Goal: Task Accomplishment & Management: Manage account settings

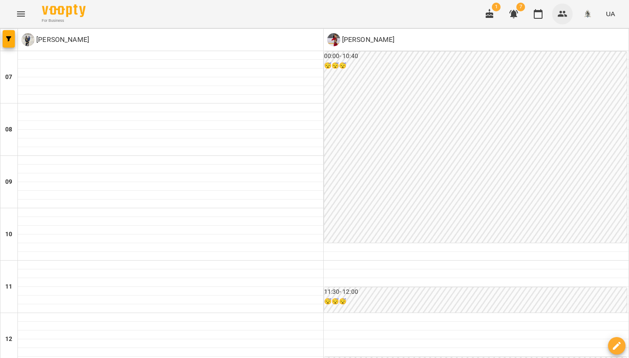
click at [565, 14] on icon "button" at bounding box center [563, 14] width 10 height 6
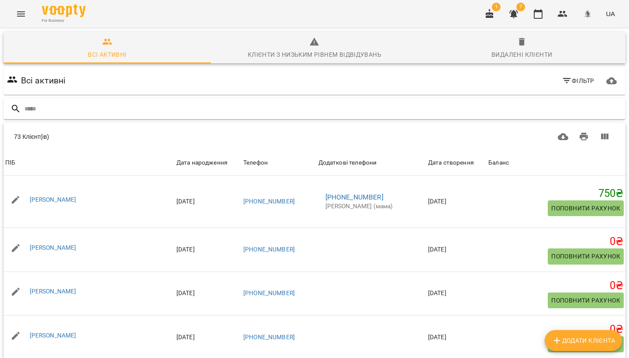
click at [38, 110] on input "text" at bounding box center [323, 109] width 598 height 14
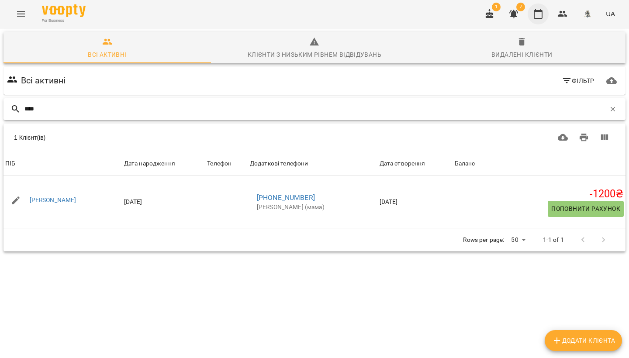
type input "****"
click at [540, 17] on icon "button" at bounding box center [538, 14] width 10 height 10
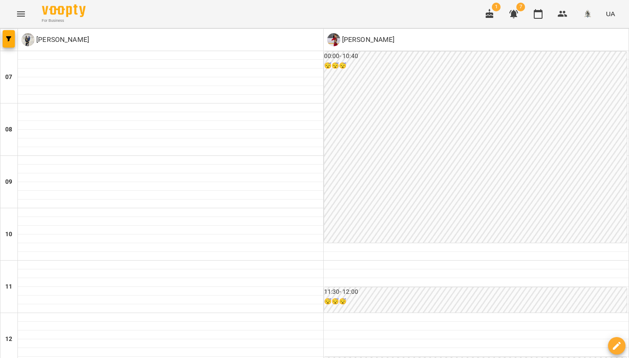
scroll to position [364, 0]
drag, startPoint x: 184, startPoint y: 313, endPoint x: 189, endPoint y: 312, distance: 5.3
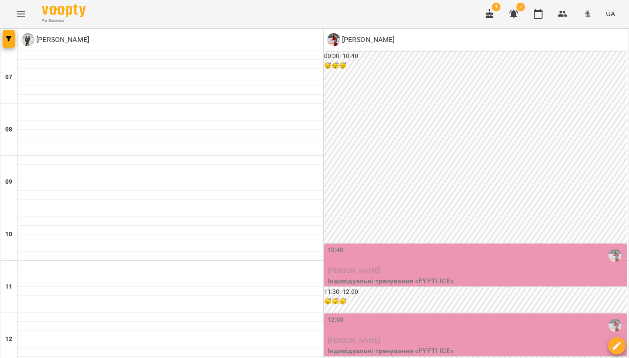
scroll to position [162, 0]
click at [425, 336] on p "[PERSON_NAME]" at bounding box center [477, 341] width 298 height 10
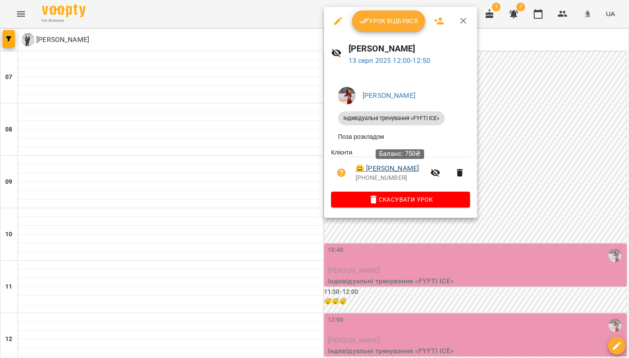
click at [379, 170] on link "😀 [PERSON_NAME]" at bounding box center [387, 168] width 63 height 10
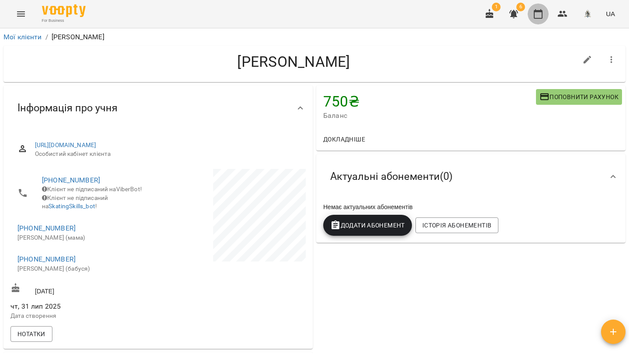
drag, startPoint x: 537, startPoint y: 14, endPoint x: 541, endPoint y: 31, distance: 17.7
click at [536, 14] on icon "button" at bounding box center [538, 14] width 10 height 10
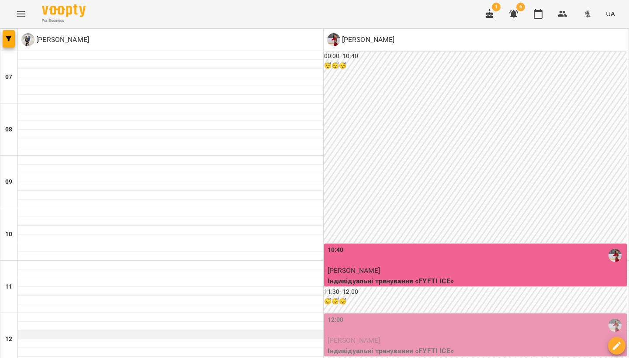
scroll to position [224, 0]
click at [342, 336] on p "[PERSON_NAME]" at bounding box center [477, 341] width 298 height 10
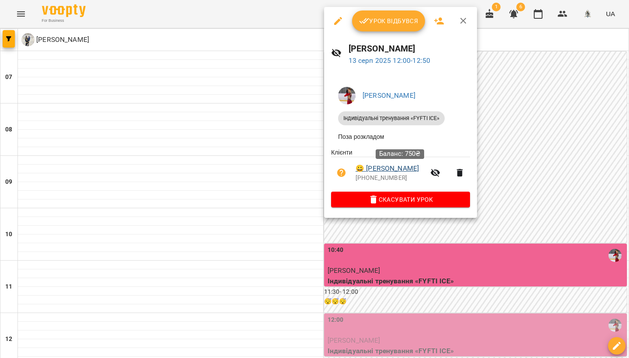
click at [402, 172] on link "😀 [PERSON_NAME]" at bounding box center [387, 168] width 63 height 10
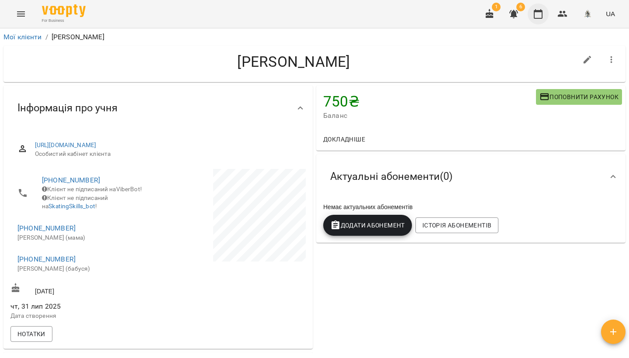
click at [542, 18] on icon "button" at bounding box center [538, 14] width 9 height 10
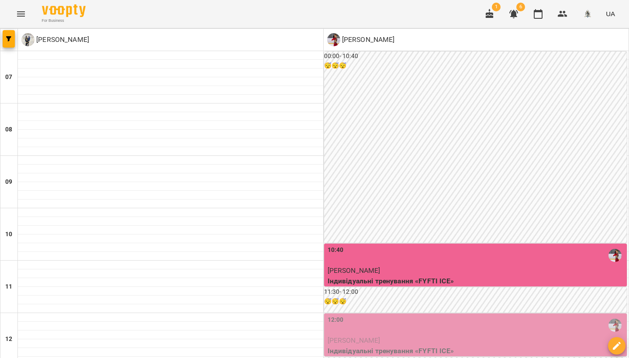
scroll to position [124, 0]
click at [408, 315] on div "12:00" at bounding box center [477, 325] width 298 height 20
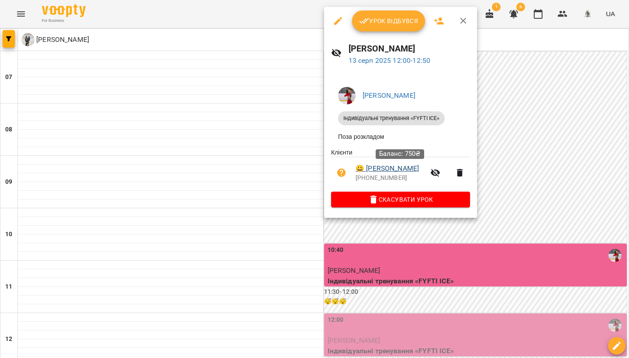
click at [409, 172] on link "😀 [PERSON_NAME]" at bounding box center [387, 168] width 63 height 10
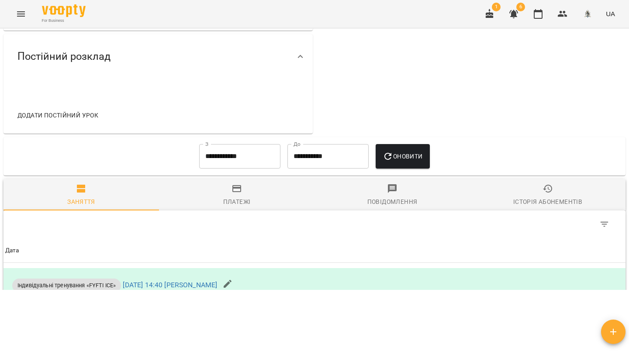
scroll to position [256, 0]
click at [606, 221] on icon "Фільтр" at bounding box center [605, 223] width 10 height 10
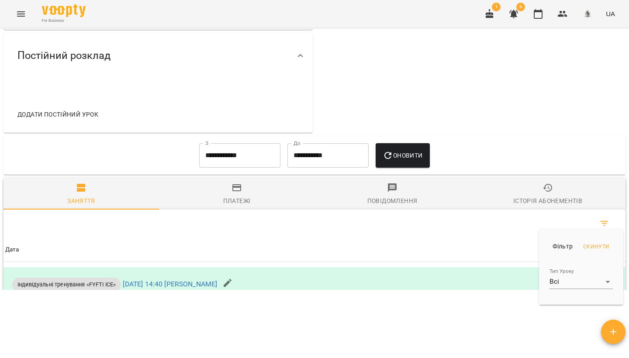
drag, startPoint x: 419, startPoint y: 194, endPoint x: 414, endPoint y: 221, distance: 27.4
click at [418, 194] on div at bounding box center [314, 179] width 629 height 358
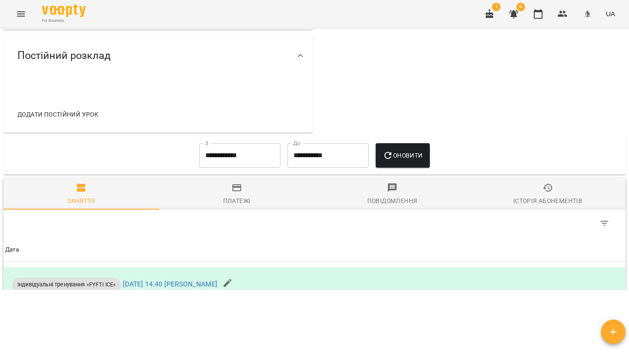
click at [411, 231] on div "Table Toolbar" at bounding box center [459, 223] width 311 height 21
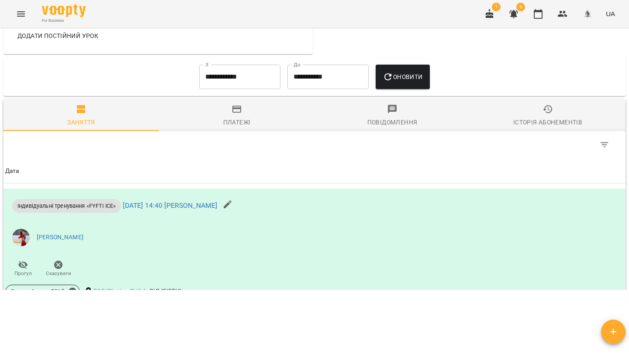
scroll to position [339, 0]
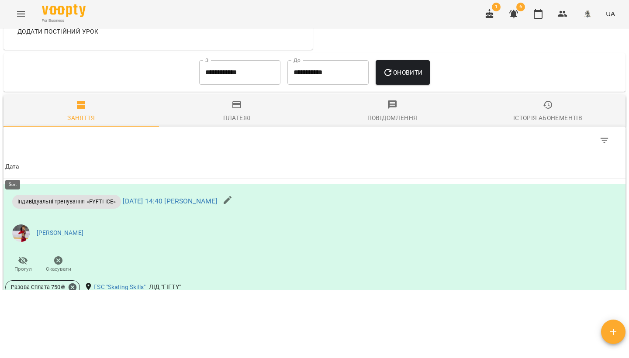
click at [12, 170] on div "Дата" at bounding box center [12, 167] width 14 height 10
click at [19, 166] on span at bounding box center [24, 164] width 11 height 4
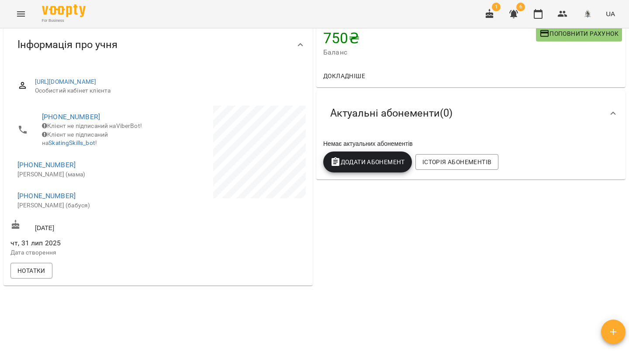
scroll to position [0, 0]
drag, startPoint x: 573, startPoint y: 294, endPoint x: 599, endPoint y: 338, distance: 50.9
click at [599, 323] on html "For Business 1 6 UA Мої клієнти / Коваль Марта Олегівна Коваль Марта Олегівна 7…" at bounding box center [314, 130] width 629 height 387
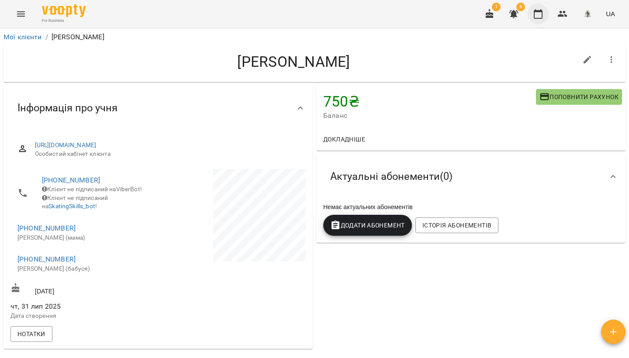
click at [544, 12] on icon "button" at bounding box center [538, 14] width 10 height 10
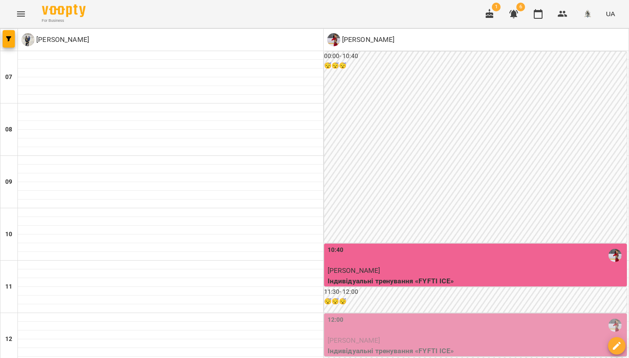
scroll to position [130, 0]
click at [433, 315] on div "12:00" at bounding box center [477, 325] width 298 height 20
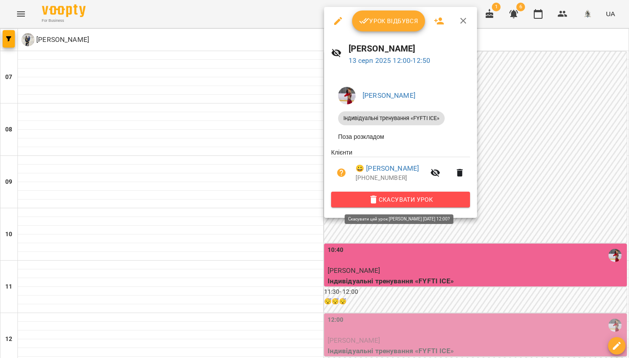
click at [440, 199] on span "Скасувати Урок" at bounding box center [400, 199] width 125 height 10
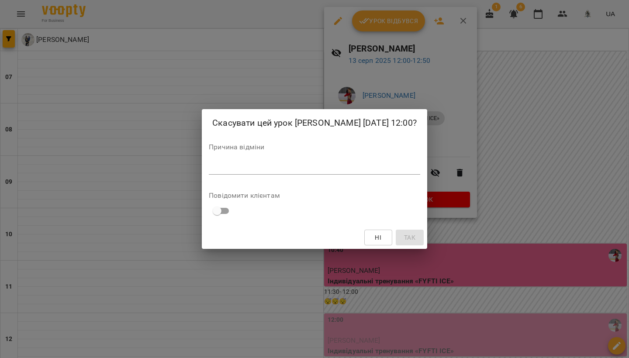
click at [252, 170] on textarea at bounding box center [314, 168] width 211 height 8
click at [224, 172] on textarea at bounding box center [314, 168] width 211 height 8
click at [385, 243] on span "Ні" at bounding box center [378, 237] width 14 height 10
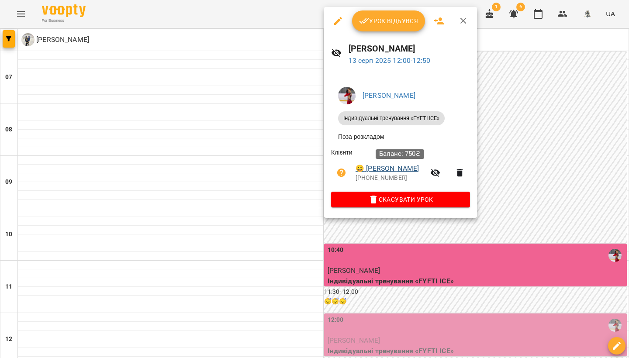
click at [398, 170] on link "😀 [PERSON_NAME]" at bounding box center [387, 168] width 63 height 10
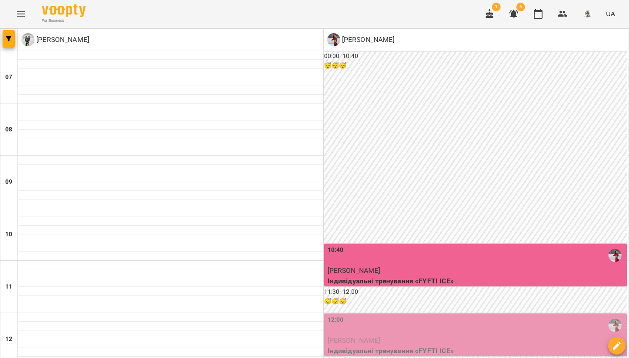
scroll to position [138, 0]
click at [433, 315] on div "12:00" at bounding box center [477, 325] width 298 height 20
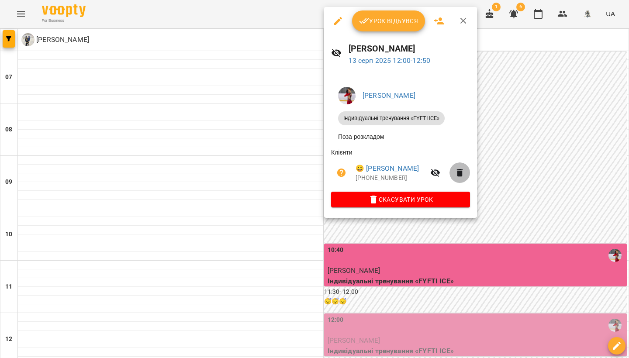
click at [465, 175] on icon "button" at bounding box center [460, 173] width 10 height 10
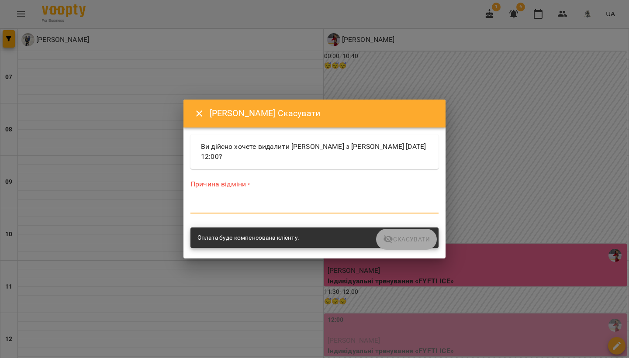
click at [217, 209] on textarea at bounding box center [315, 207] width 248 height 8
click at [201, 112] on icon "Close" at bounding box center [199, 114] width 6 height 6
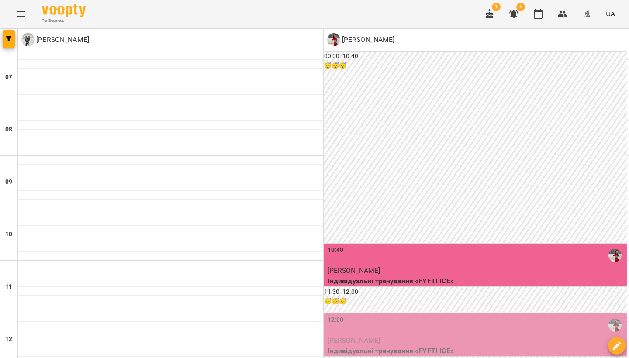
click at [464, 336] on p "[PERSON_NAME]" at bounding box center [477, 341] width 298 height 10
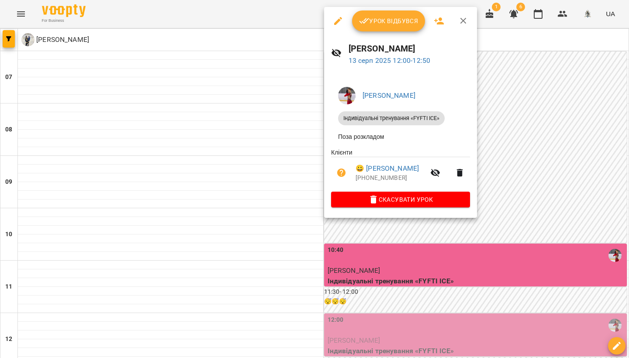
click at [441, 170] on icon "button" at bounding box center [435, 173] width 10 height 10
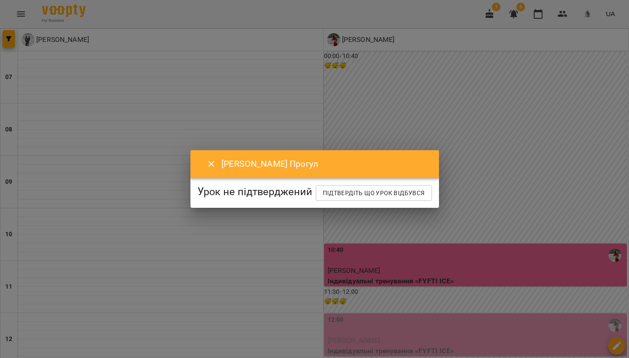
click at [208, 161] on icon "Close" at bounding box center [211, 164] width 6 height 6
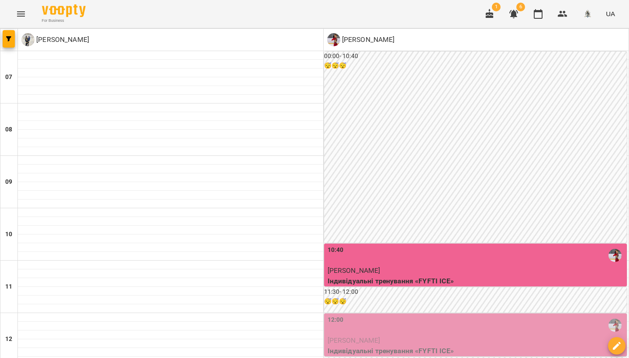
click at [398, 315] on div "12:00" at bounding box center [477, 325] width 298 height 20
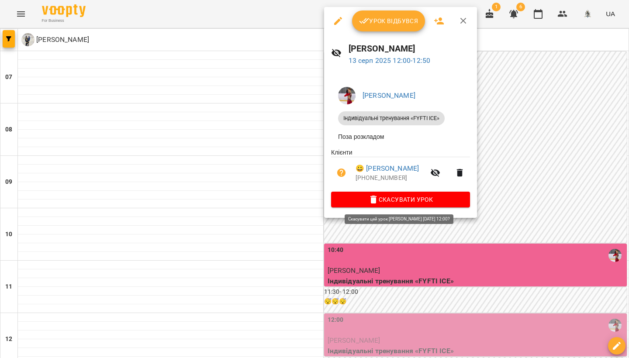
click at [412, 202] on span "Скасувати Урок" at bounding box center [400, 199] width 125 height 10
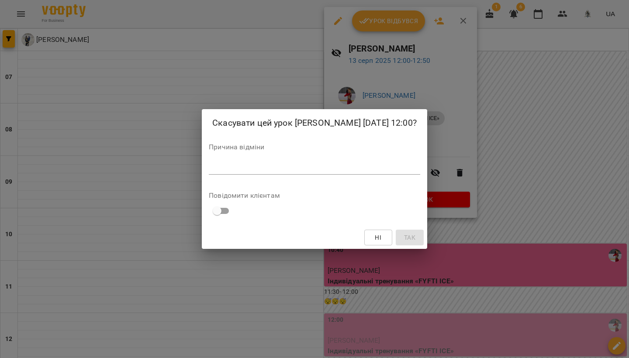
click at [228, 178] on div "Причина відміни *" at bounding box center [314, 161] width 211 height 35
click at [228, 172] on textarea at bounding box center [314, 168] width 211 height 8
click at [381, 241] on span "Ні" at bounding box center [378, 237] width 7 height 10
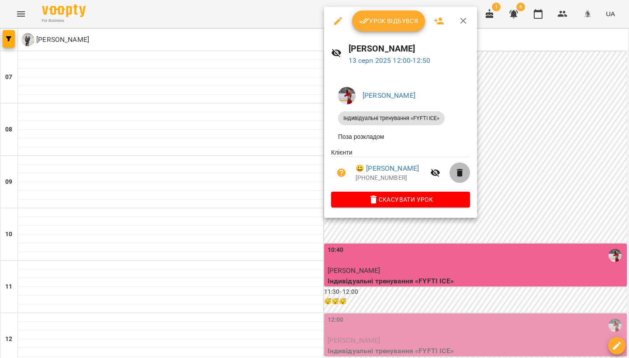
click at [463, 173] on icon "button" at bounding box center [460, 173] width 6 height 8
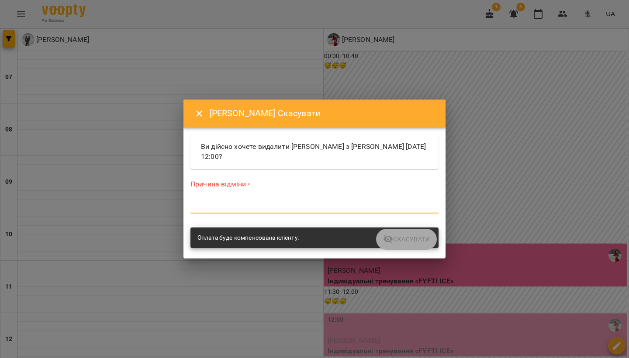
drag, startPoint x: 242, startPoint y: 204, endPoint x: 315, endPoint y: 204, distance: 73.4
click at [243, 203] on textarea at bounding box center [315, 207] width 248 height 8
drag, startPoint x: 195, startPoint y: 111, endPoint x: 190, endPoint y: 110, distance: 5.0
click at [195, 111] on icon "Close" at bounding box center [199, 113] width 10 height 10
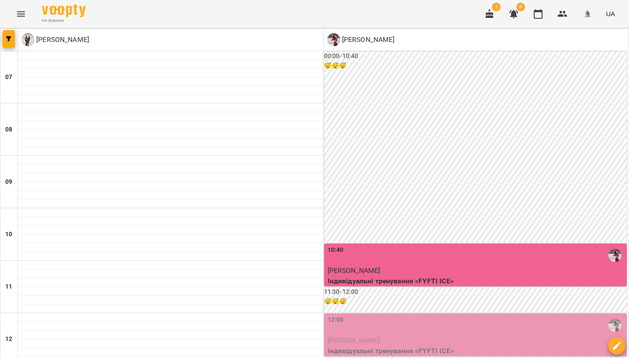
click at [353, 315] on div "12:00" at bounding box center [477, 325] width 298 height 20
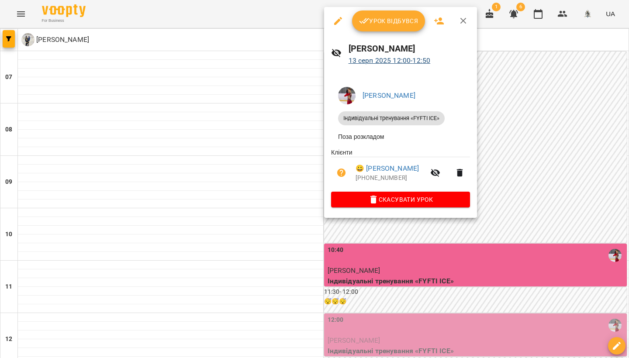
click at [381, 59] on link "13 серп 2025 12:00 - 12:50" at bounding box center [390, 60] width 82 height 8
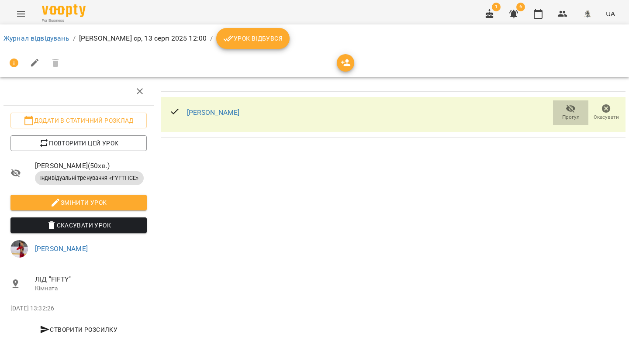
click at [569, 108] on icon "button" at bounding box center [571, 109] width 10 height 8
click at [579, 115] on span "Прогул" at bounding box center [570, 117] width 17 height 7
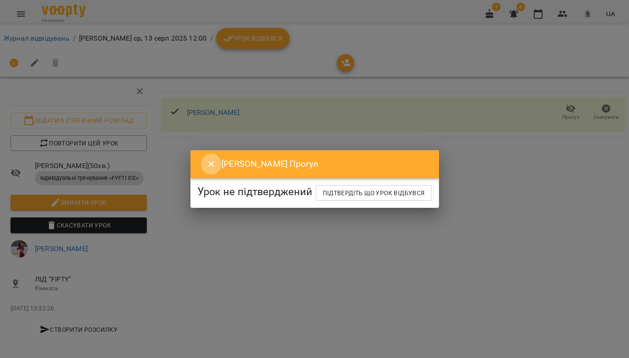
click at [207, 159] on icon "Close" at bounding box center [211, 164] width 10 height 10
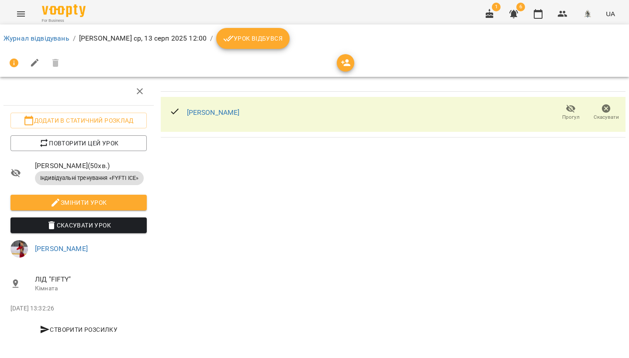
click at [283, 41] on span "Урок відбувся" at bounding box center [252, 38] width 59 height 10
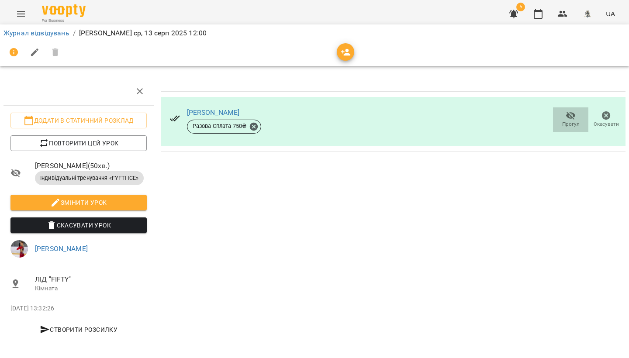
click at [572, 118] on icon "button" at bounding box center [571, 116] width 10 height 8
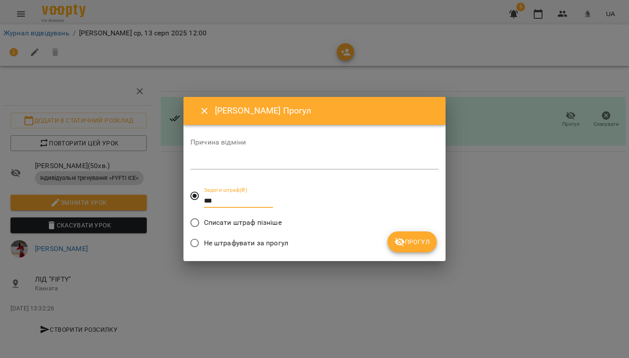
click at [192, 203] on label "Задати штраф(₴) ***" at bounding box center [229, 195] width 87 height 31
type input "***"
click at [229, 163] on textarea at bounding box center [315, 163] width 248 height 8
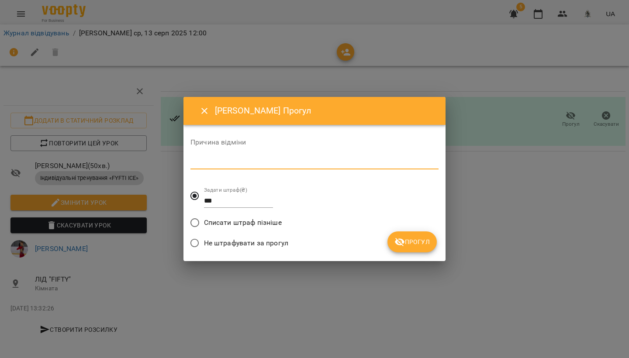
click at [231, 163] on textarea at bounding box center [315, 163] width 248 height 8
paste textarea "**********"
type textarea "**********"
click at [425, 244] on span "Прогул" at bounding box center [412, 242] width 35 height 10
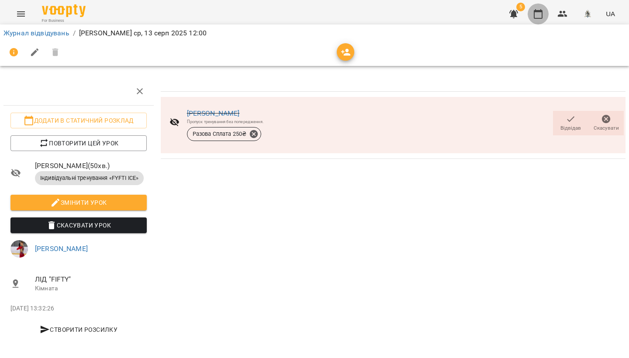
click at [540, 15] on icon "button" at bounding box center [538, 14] width 10 height 10
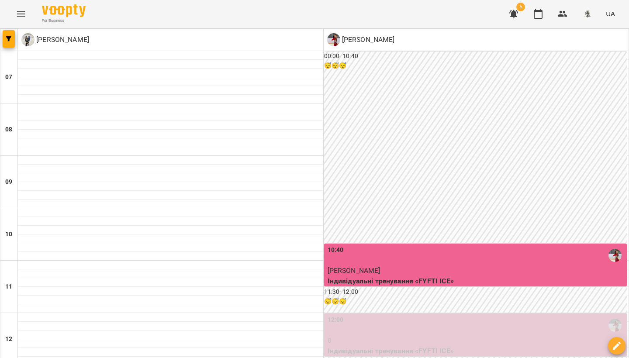
scroll to position [362, 0]
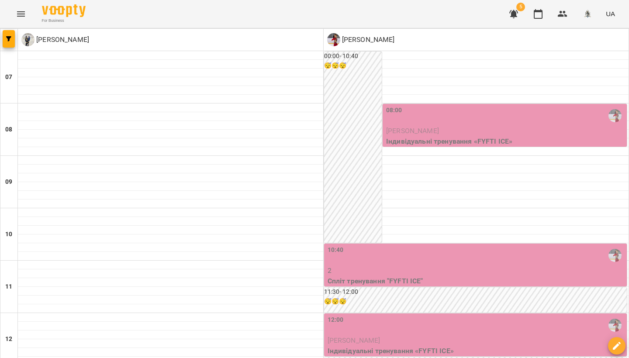
scroll to position [253, 0]
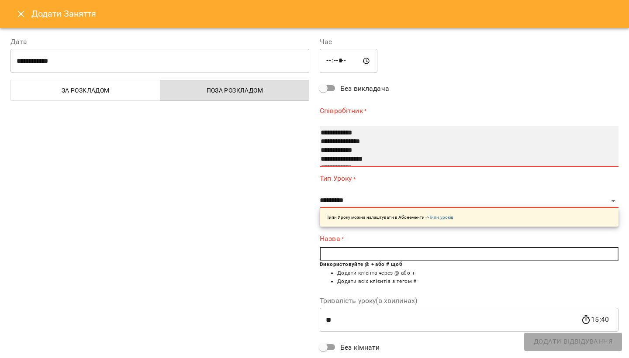
click at [343, 151] on option "**********" at bounding box center [464, 150] width 288 height 9
select select "**********"
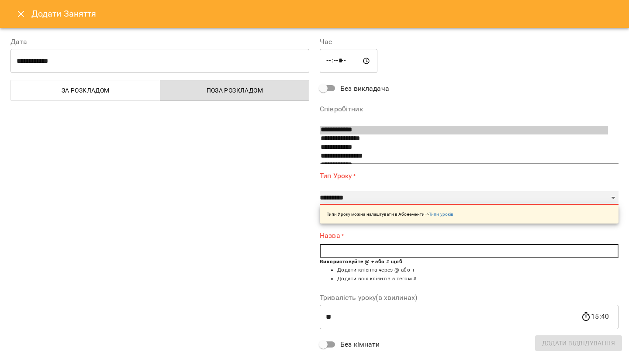
select select "**********"
type input "**"
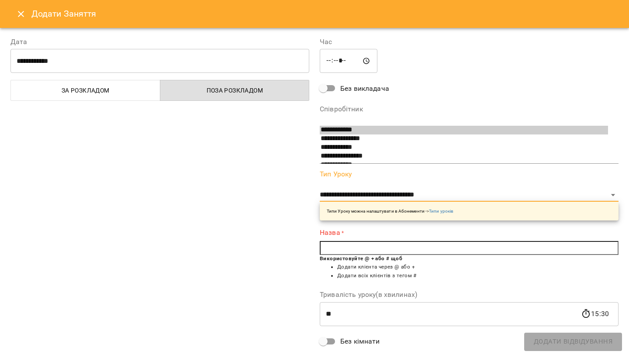
click at [356, 250] on input "text" at bounding box center [469, 248] width 299 height 14
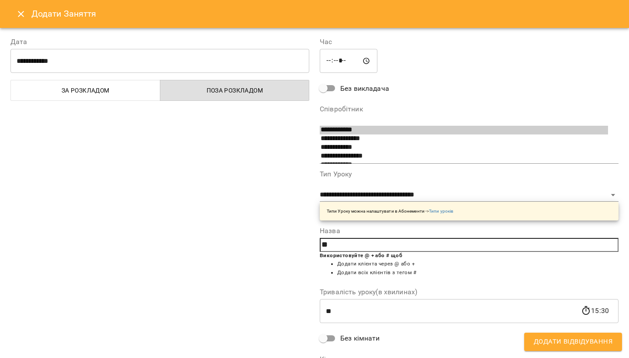
type input "*"
click at [379, 257] on span "Кова ль [PERSON_NAME]" at bounding box center [378, 258] width 73 height 7
type input "**********"
click at [554, 342] on span "Додати Відвідування" at bounding box center [573, 341] width 79 height 11
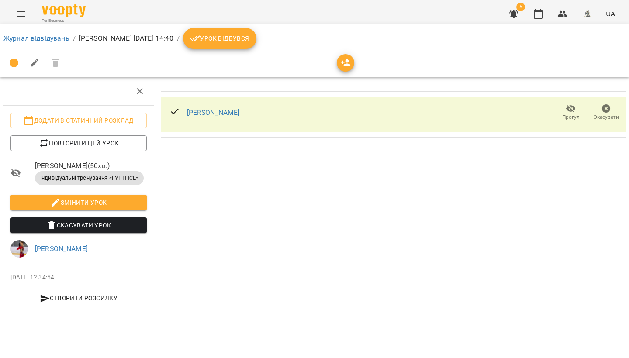
drag, startPoint x: 536, startPoint y: 9, endPoint x: 521, endPoint y: 45, distance: 38.4
click at [537, 9] on icon "button" at bounding box center [538, 14] width 10 height 10
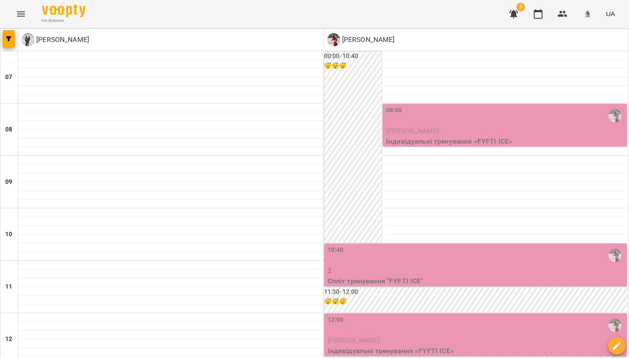
scroll to position [295, 0]
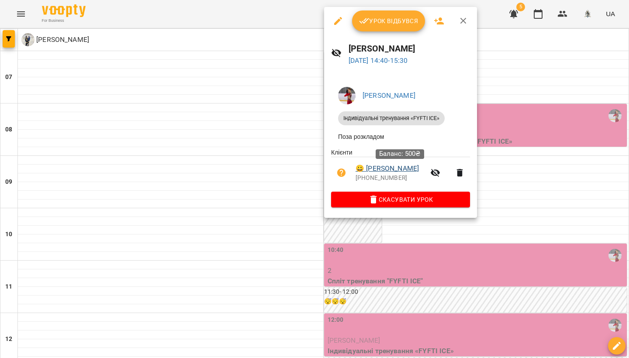
click at [383, 170] on link "😀 [PERSON_NAME]" at bounding box center [387, 168] width 63 height 10
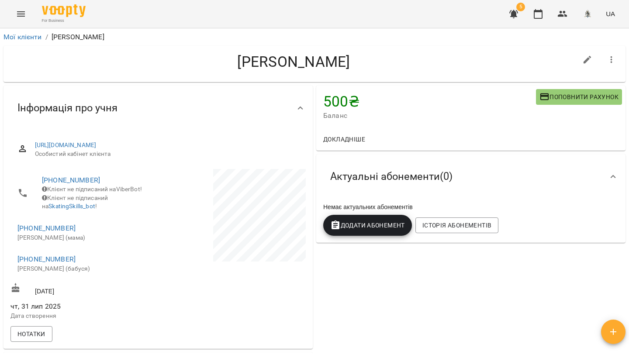
scroll to position [0, 0]
click at [544, 12] on icon "button" at bounding box center [538, 14] width 10 height 10
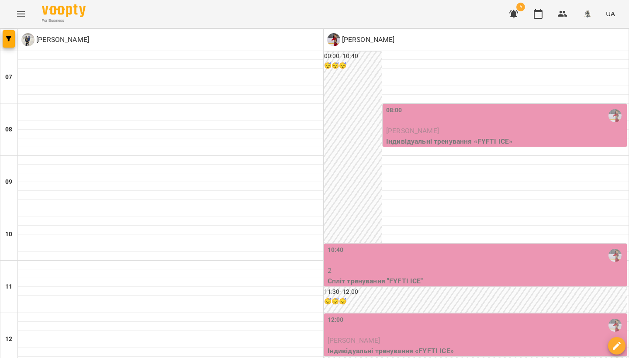
scroll to position [276, 0]
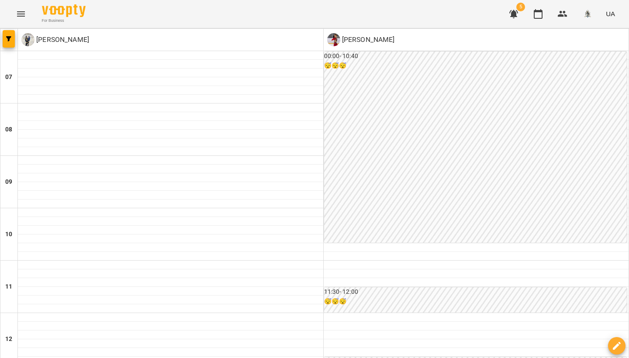
scroll to position [193, 0]
click at [341, 313] on div at bounding box center [476, 317] width 305 height 9
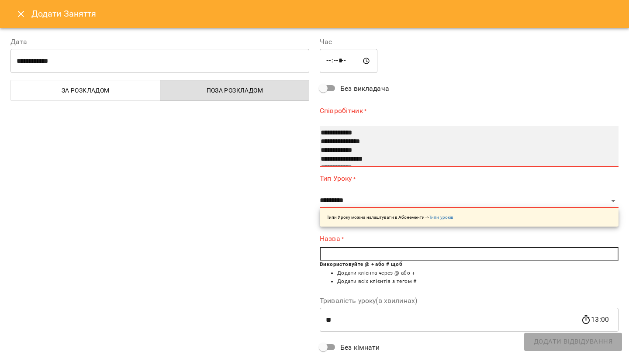
drag, startPoint x: 348, startPoint y: 148, endPoint x: 350, endPoint y: 156, distance: 8.5
click at [348, 149] on option "**********" at bounding box center [464, 150] width 288 height 9
select select "**********"
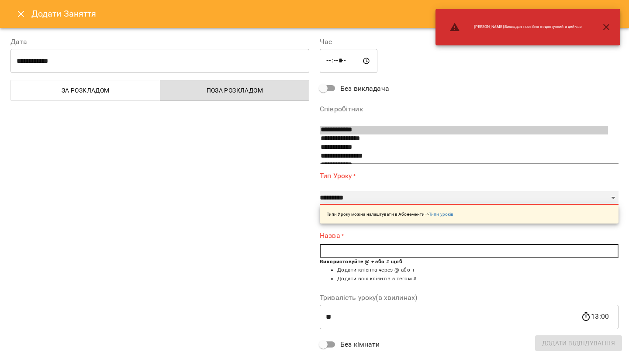
select select "**********"
type input "**"
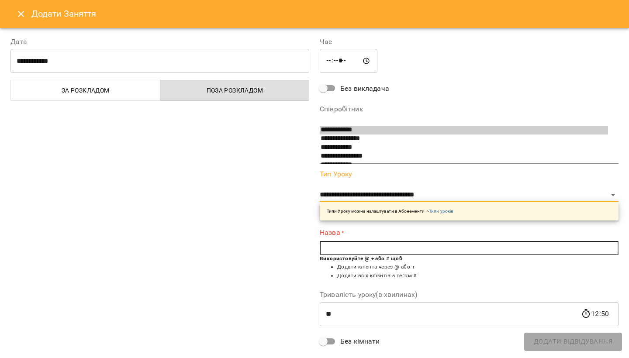
click at [348, 246] on input "text" at bounding box center [469, 248] width 299 height 14
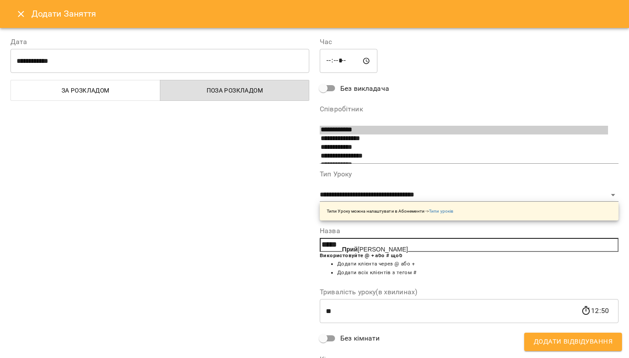
click at [372, 247] on span "[PERSON_NAME]" at bounding box center [375, 249] width 66 height 7
type input "**********"
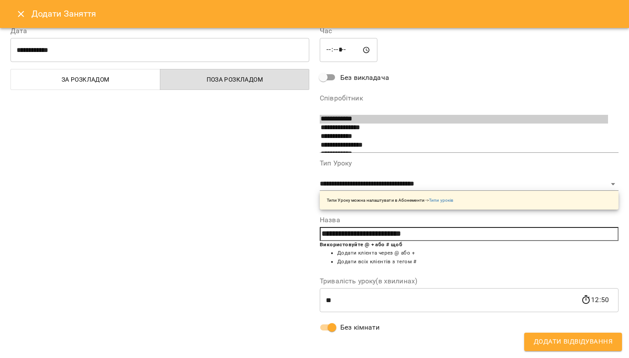
scroll to position [10, 0]
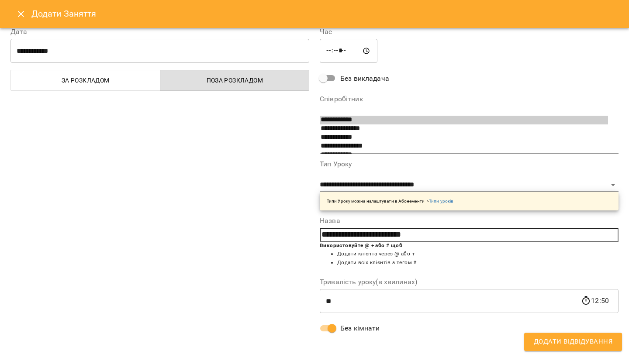
click at [555, 340] on span "Додати Відвідування" at bounding box center [573, 341] width 79 height 11
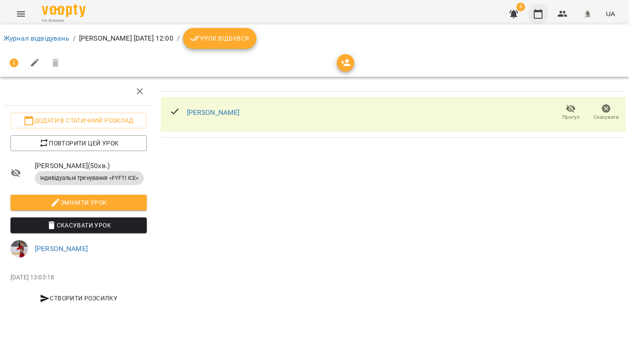
click at [538, 14] on icon "button" at bounding box center [538, 14] width 10 height 10
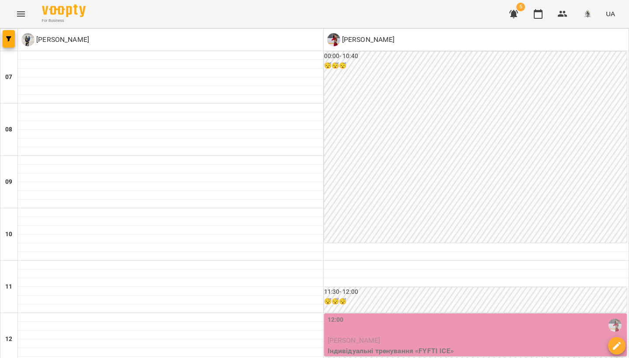
scroll to position [163, 0]
select select
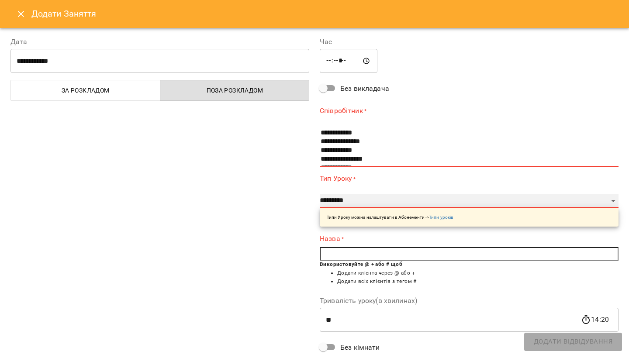
select select "**********"
type input "**"
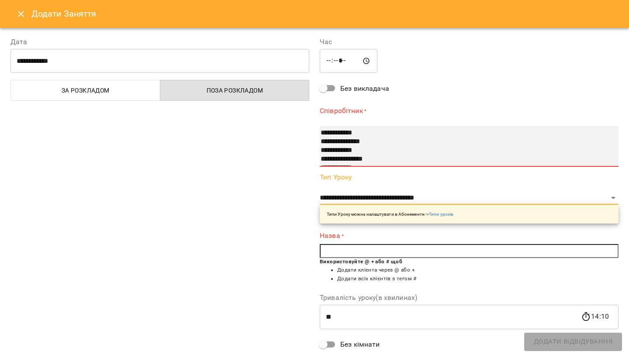
select select "**********"
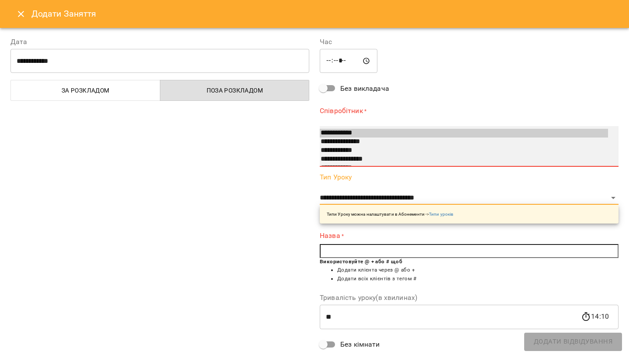
click at [353, 149] on option "**********" at bounding box center [464, 150] width 288 height 9
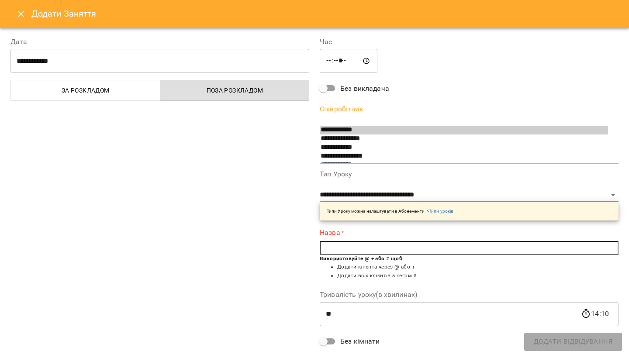
click at [399, 247] on input "text" at bounding box center [469, 248] width 299 height 14
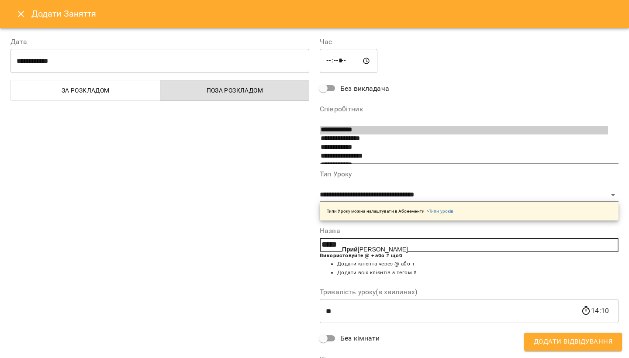
click at [408, 248] on span "[PERSON_NAME]" at bounding box center [375, 249] width 66 height 7
type input "**********"
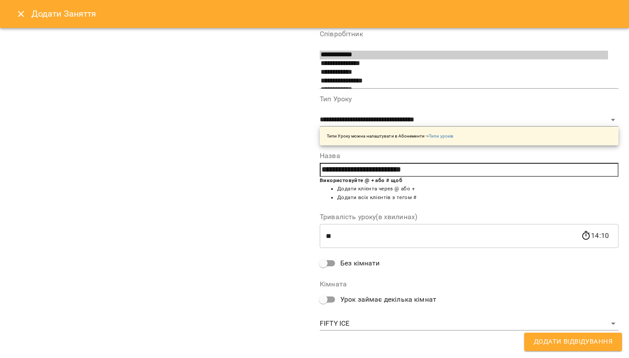
scroll to position [75, 0]
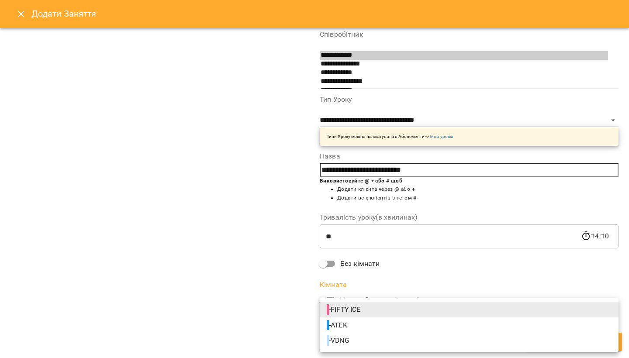
click at [331, 263] on div at bounding box center [314, 179] width 629 height 358
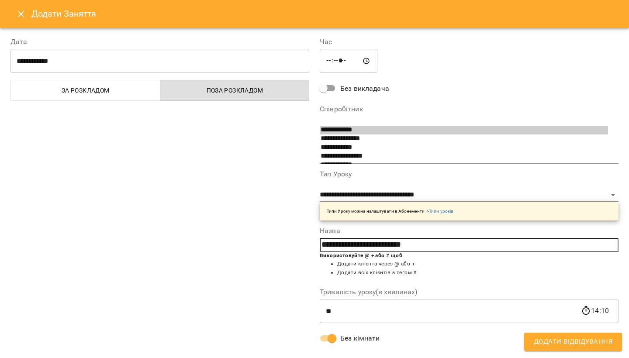
scroll to position [0, 0]
click at [562, 344] on span "Додати Відвідування" at bounding box center [573, 341] width 79 height 11
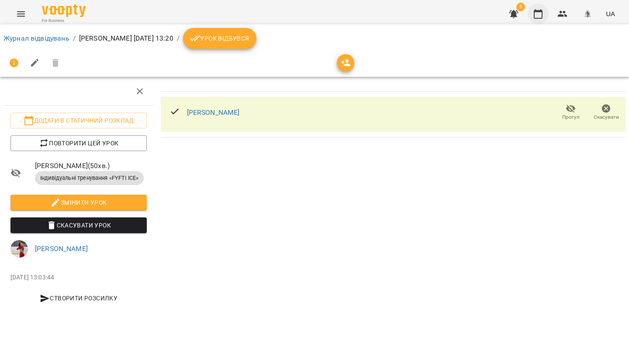
click at [542, 16] on icon "button" at bounding box center [538, 14] width 10 height 10
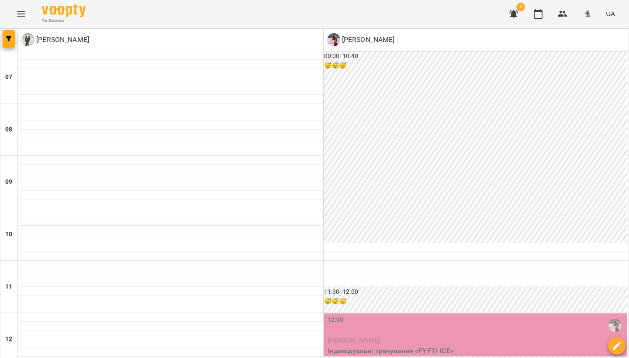
scroll to position [109, 0]
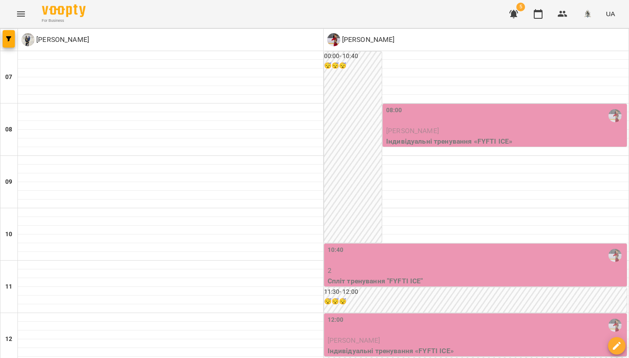
scroll to position [0, 0]
click at [414, 123] on div "08:00" at bounding box center [505, 116] width 239 height 20
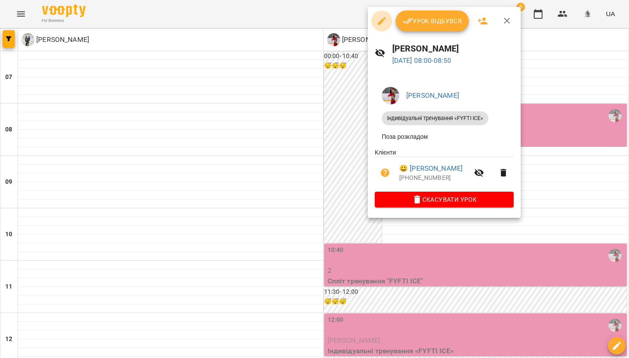
click at [381, 23] on icon "button" at bounding box center [382, 21] width 8 height 8
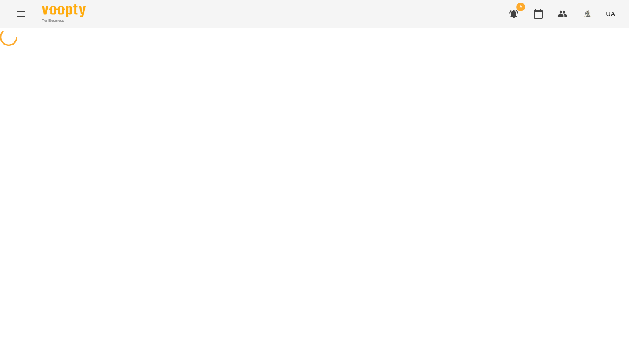
select select "**********"
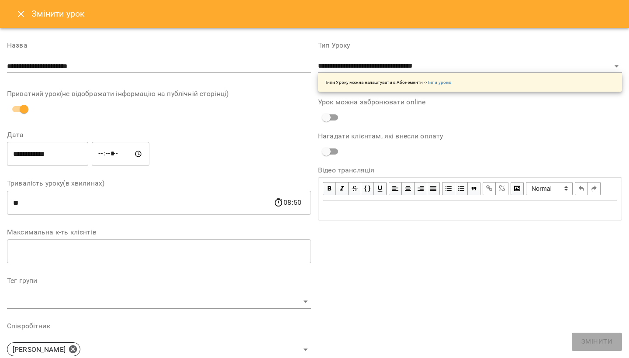
click at [110, 154] on input "*****" at bounding box center [121, 154] width 58 height 24
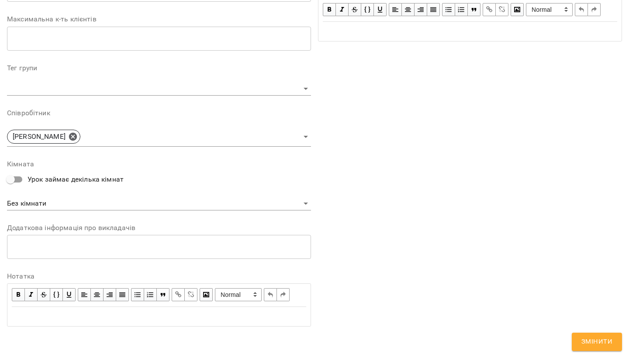
scroll to position [263, 0]
type input "*****"
click at [588, 344] on span "Змінити" at bounding box center [597, 341] width 31 height 11
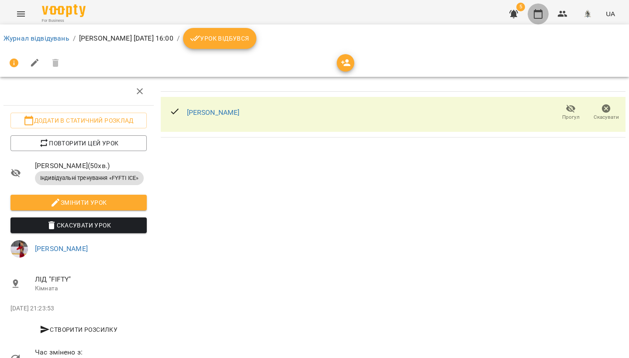
click at [543, 14] on icon "button" at bounding box center [538, 14] width 9 height 10
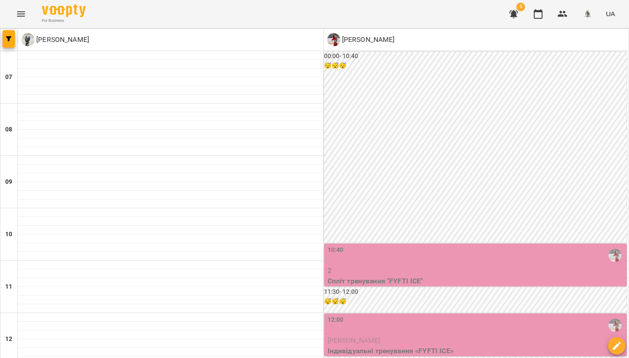
scroll to position [425, 0]
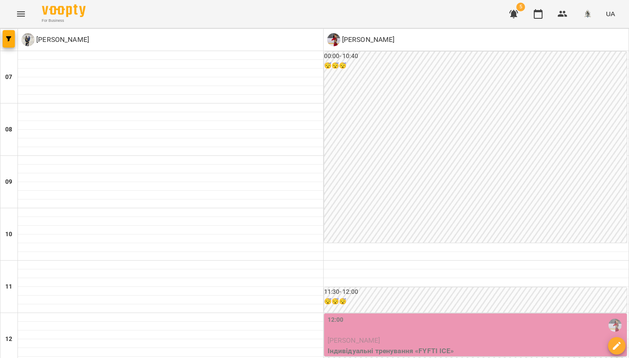
scroll to position [141, 0]
click at [337, 243] on div at bounding box center [476, 247] width 305 height 9
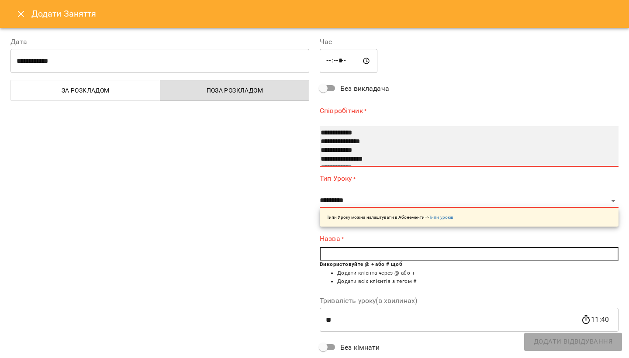
click at [336, 150] on option "**********" at bounding box center [464, 150] width 288 height 9
select select "**********"
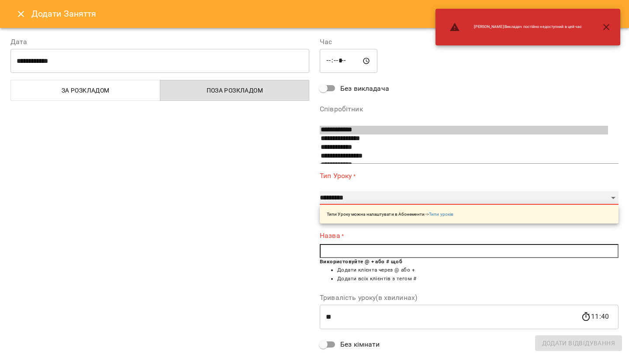
select select "**********"
type input "**"
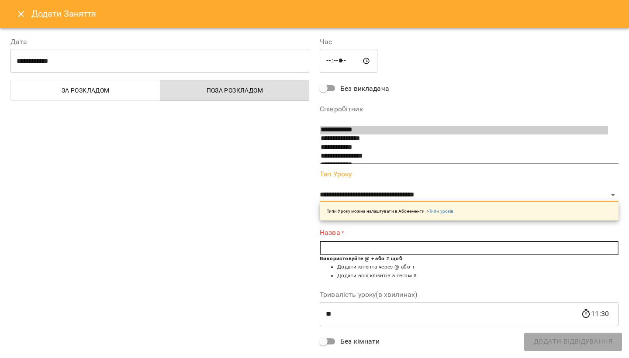
click at [333, 244] on input "text" at bounding box center [469, 248] width 299 height 14
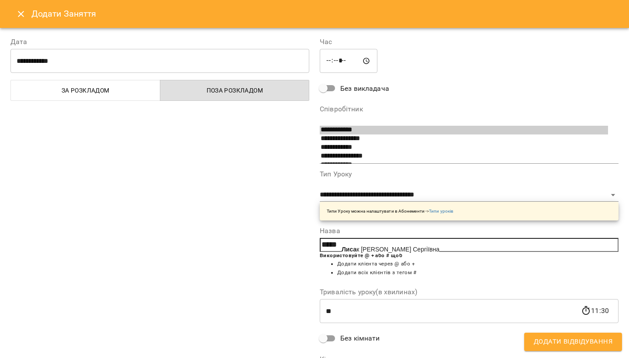
click at [363, 249] on span "Лиса к [PERSON_NAME] Сергіївна" at bounding box center [391, 249] width 98 height 7
type input "**********"
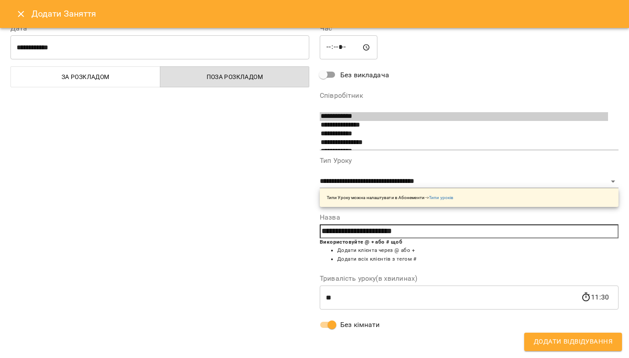
scroll to position [11, 0]
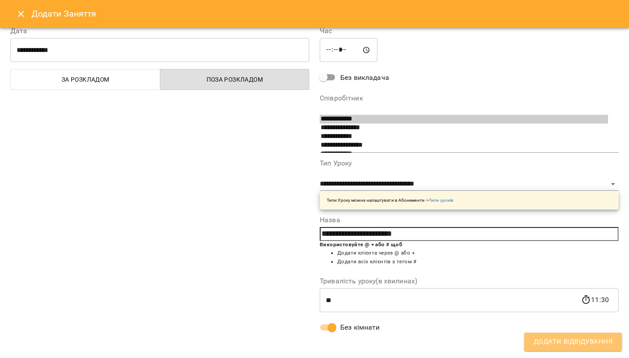
click at [561, 340] on span "Додати Відвідування" at bounding box center [573, 341] width 79 height 11
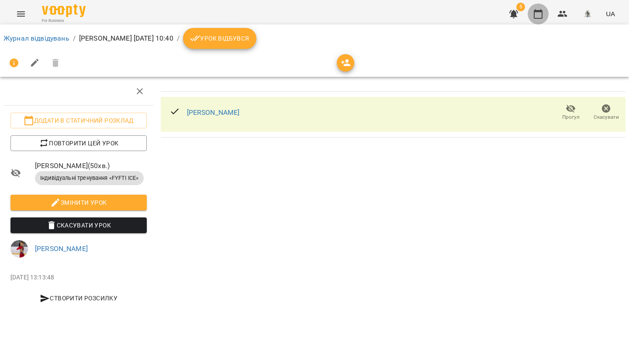
click at [542, 13] on icon "button" at bounding box center [538, 14] width 10 height 10
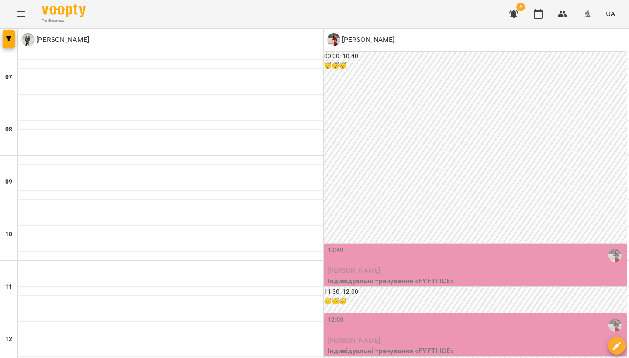
scroll to position [389, 0]
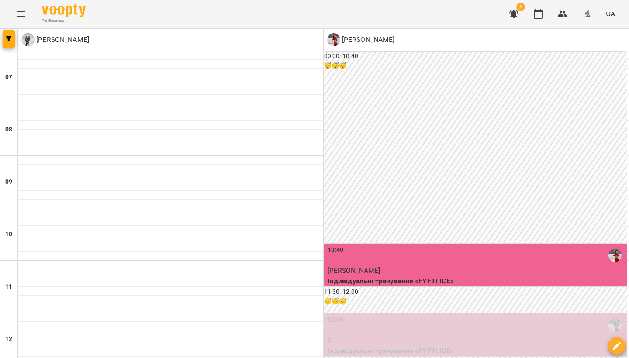
scroll to position [418, 0]
drag, startPoint x: 342, startPoint y: 308, endPoint x: 353, endPoint y: 309, distance: 11.8
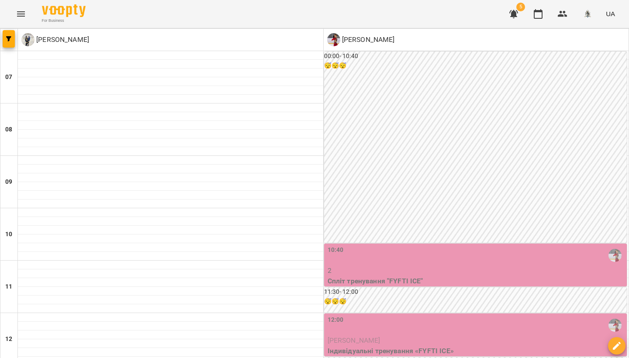
scroll to position [131, 0]
